Goal: Check status: Check status

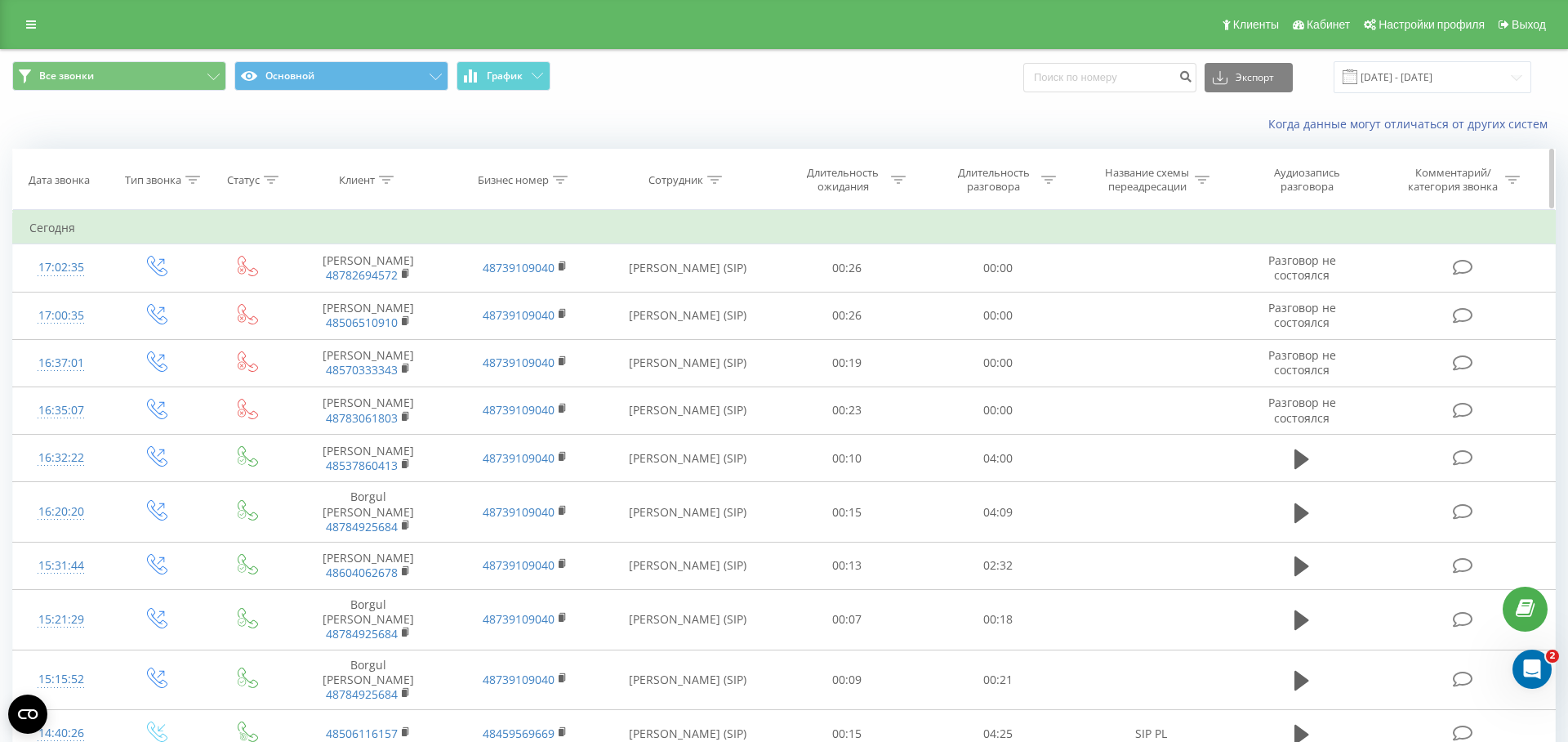
click at [249, 180] on div "Статус" at bounding box center [243, 180] width 33 height 14
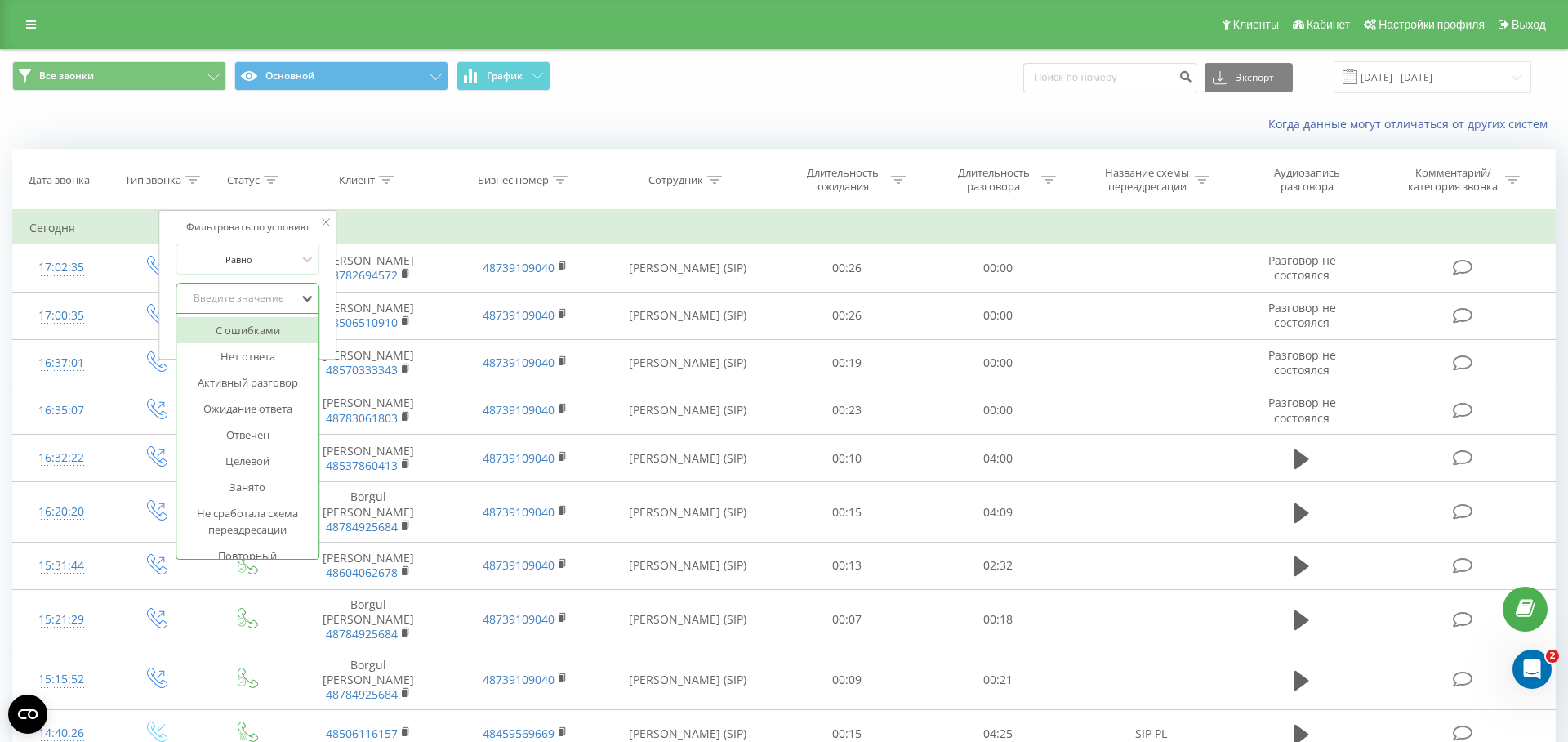
click at [222, 295] on div "Введите значение" at bounding box center [238, 298] width 116 height 13
click at [256, 438] on div "Отвечен" at bounding box center [248, 434] width 142 height 26
click at [299, 337] on span "OK" at bounding box center [282, 332] width 46 height 26
